Goal: Check status: Check status

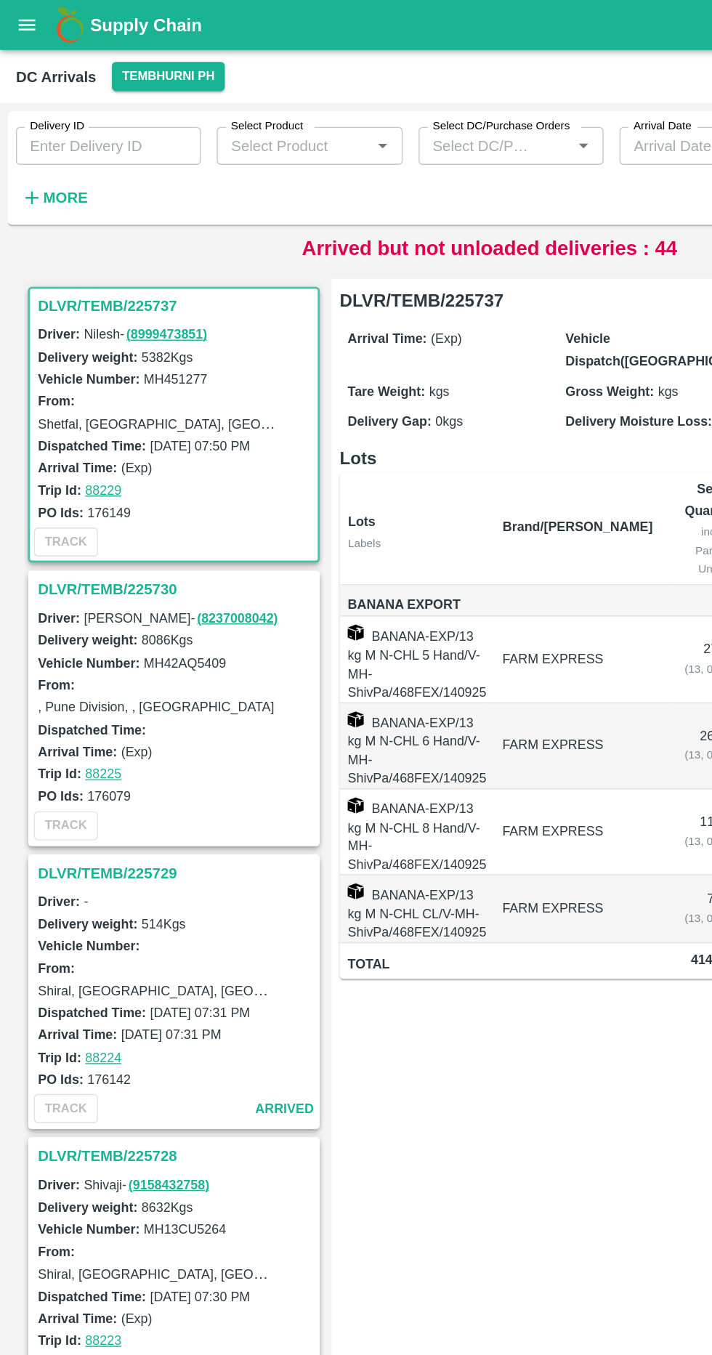
click at [23, 144] on icon "button" at bounding box center [23, 144] width 9 height 9
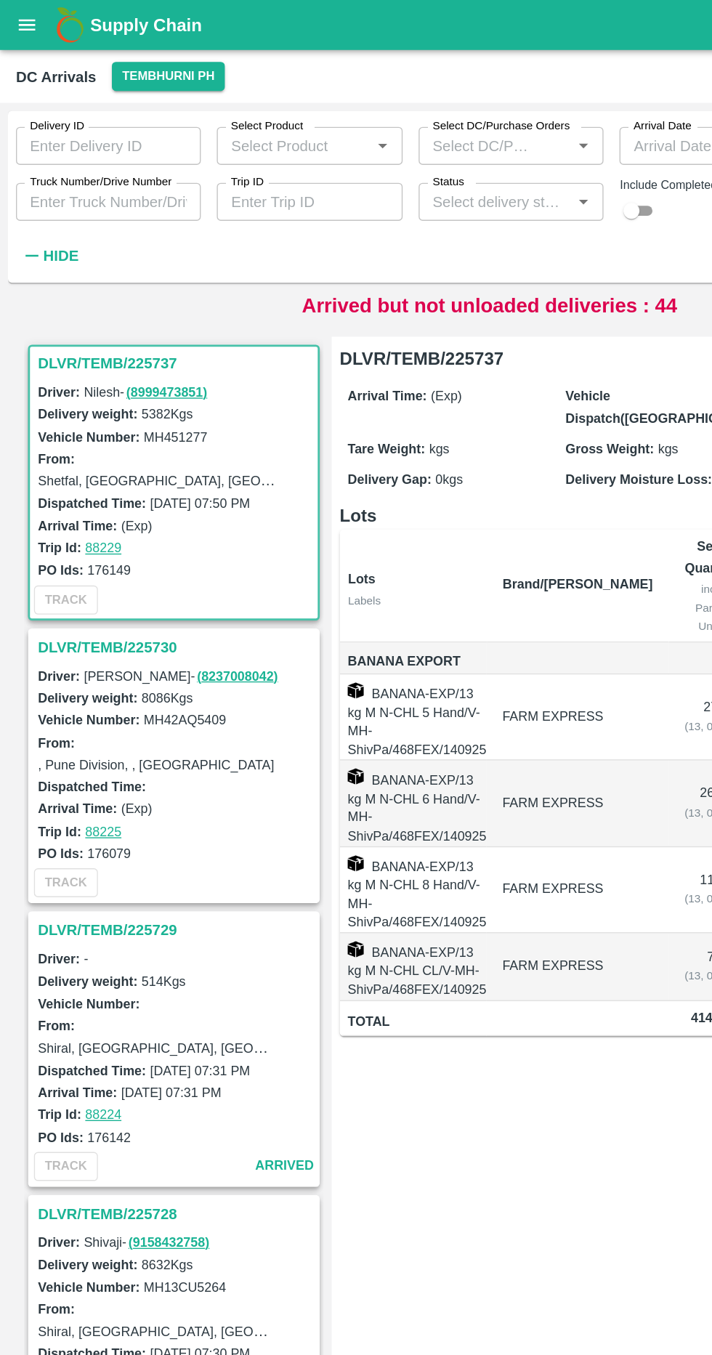
click at [49, 142] on input "Truck Number/Drive Number" at bounding box center [79, 147] width 134 height 28
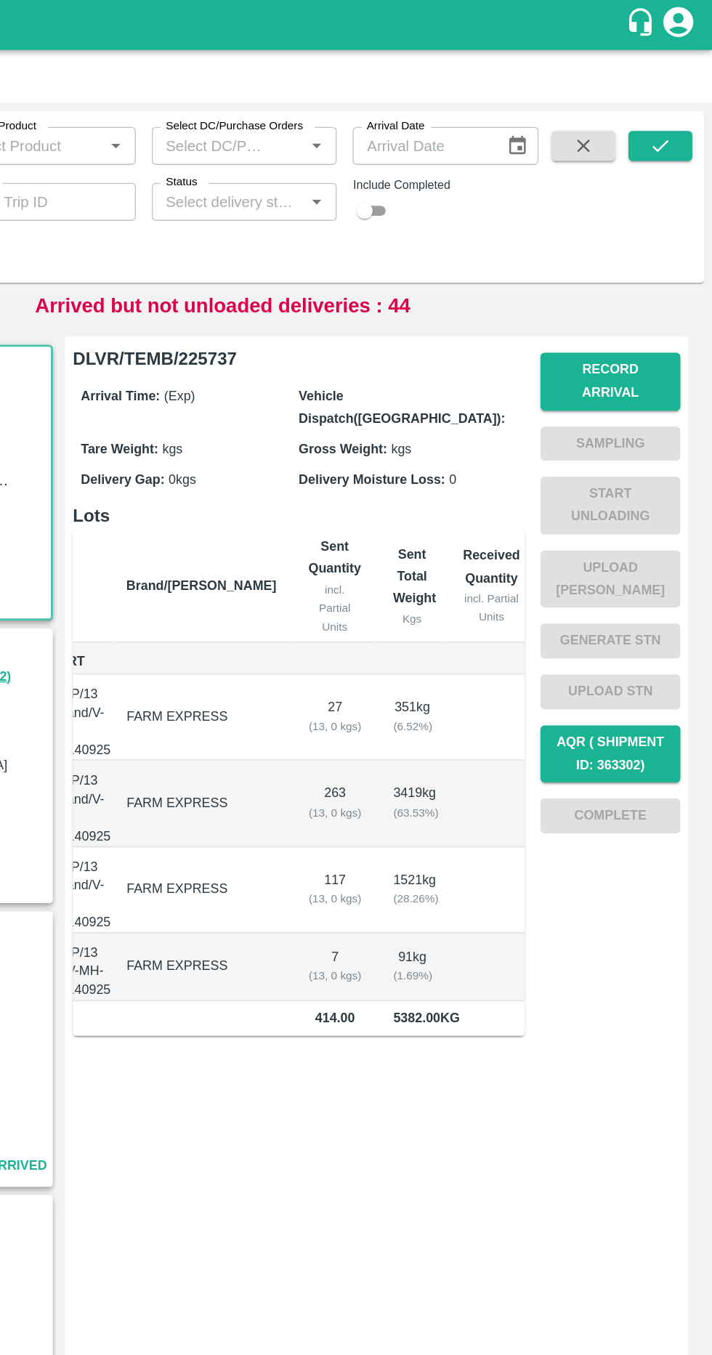
type input "1104"
click at [675, 107] on icon "submit" at bounding box center [675, 106] width 12 height 9
